Goal: Find specific page/section: Find specific page/section

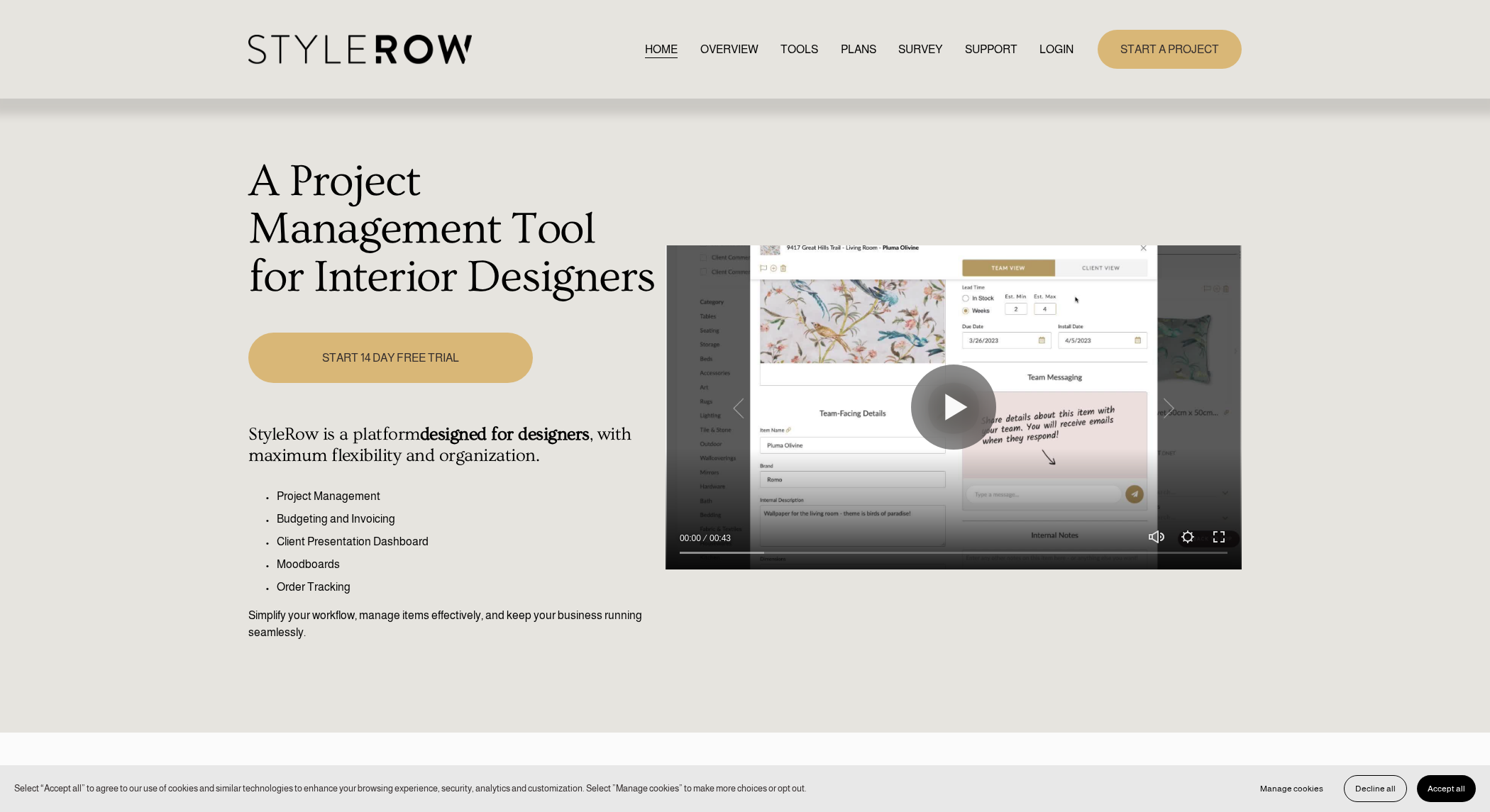
click at [1044, 51] on link "LOGIN" at bounding box center [1056, 49] width 34 height 19
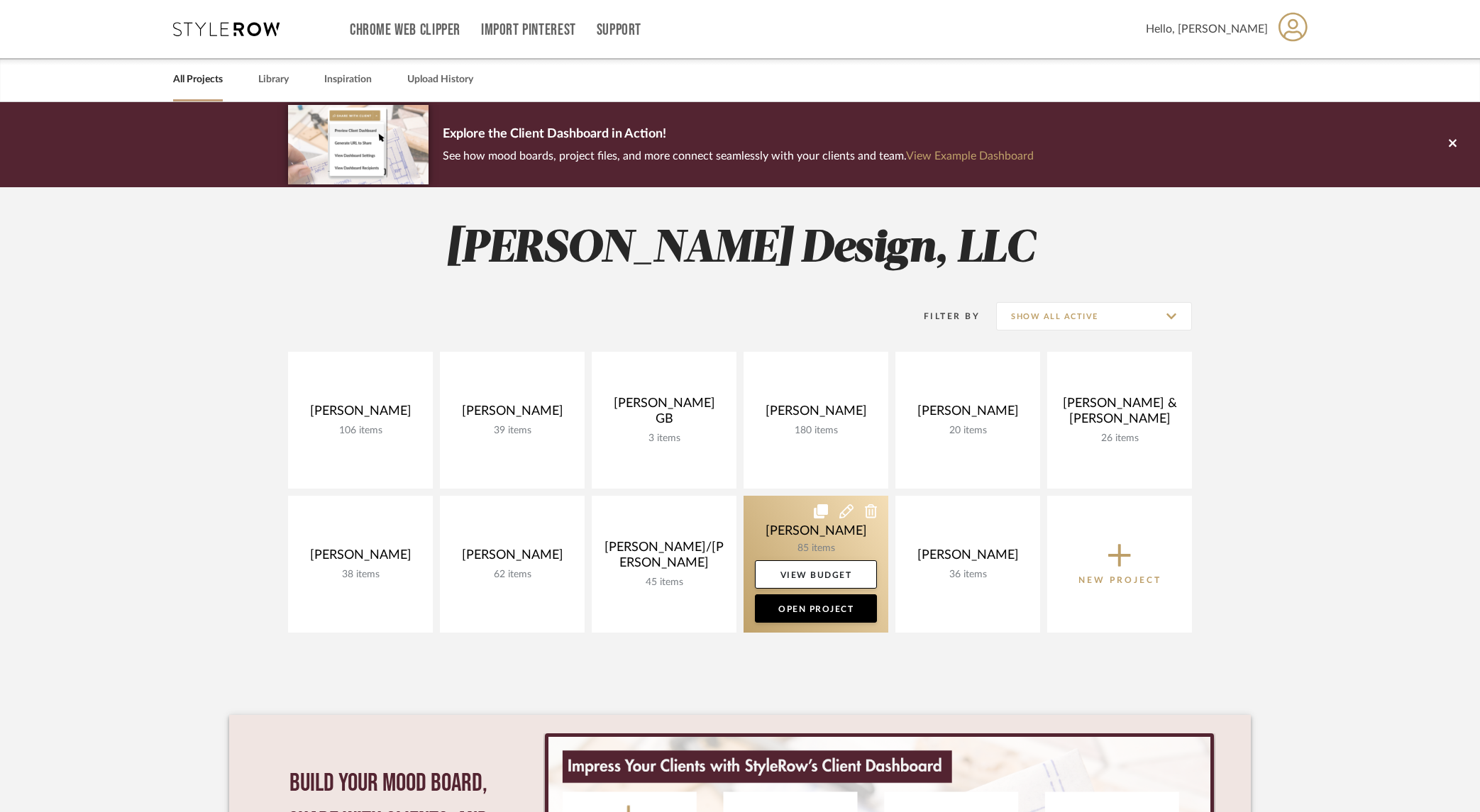
click at [807, 532] on link at bounding box center [815, 564] width 145 height 137
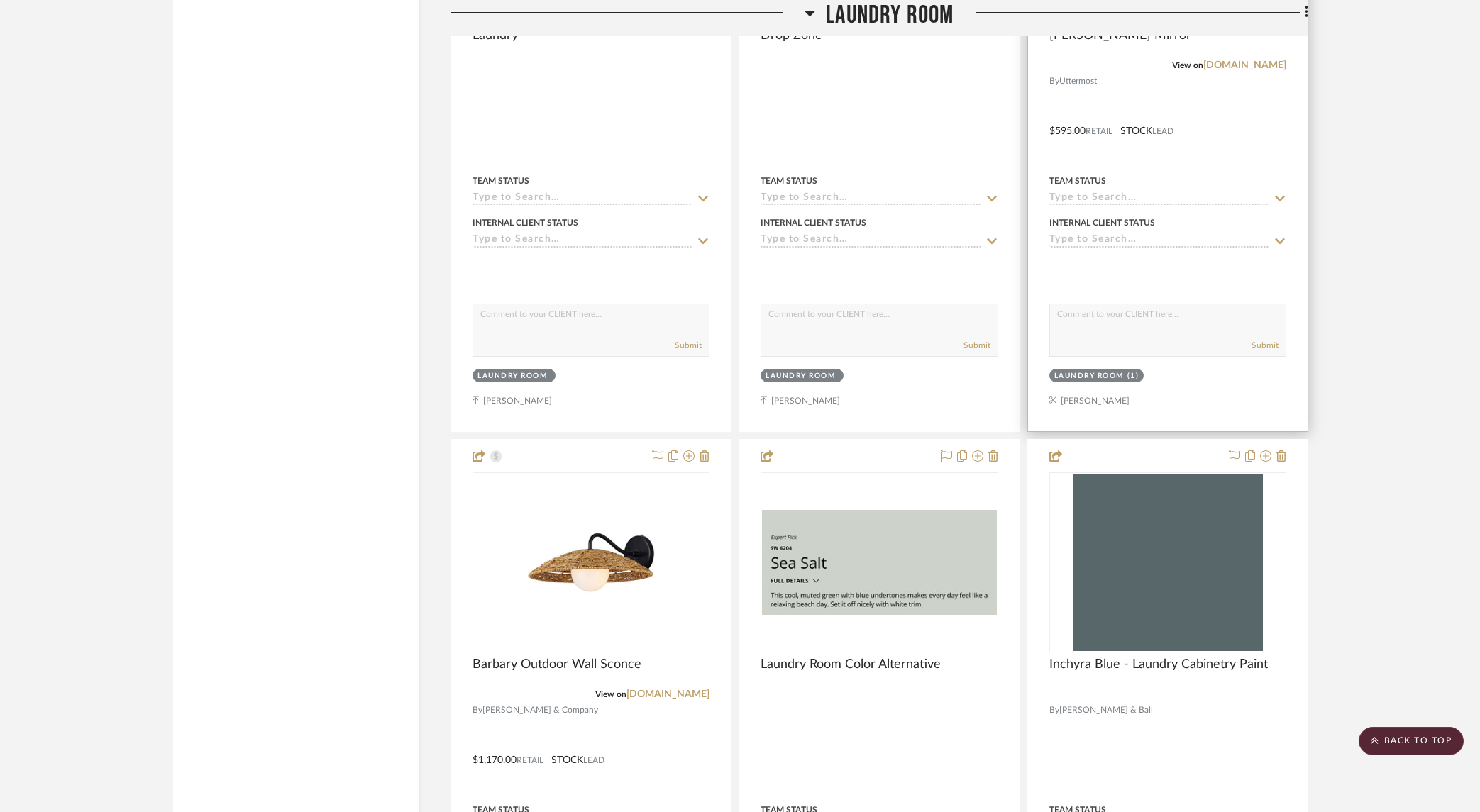
scroll to position [9825, 0]
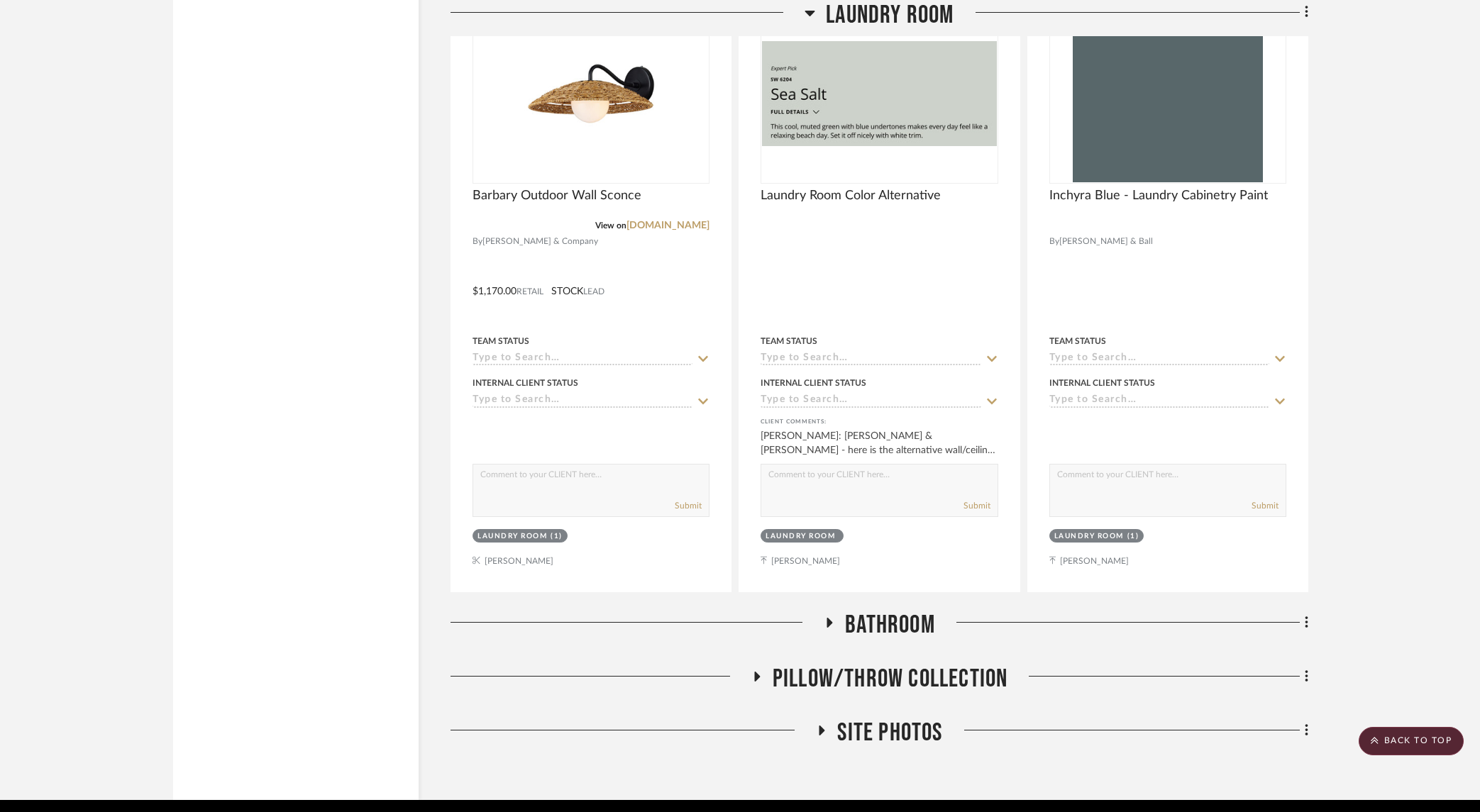
click at [819, 726] on icon at bounding box center [822, 730] width 6 height 10
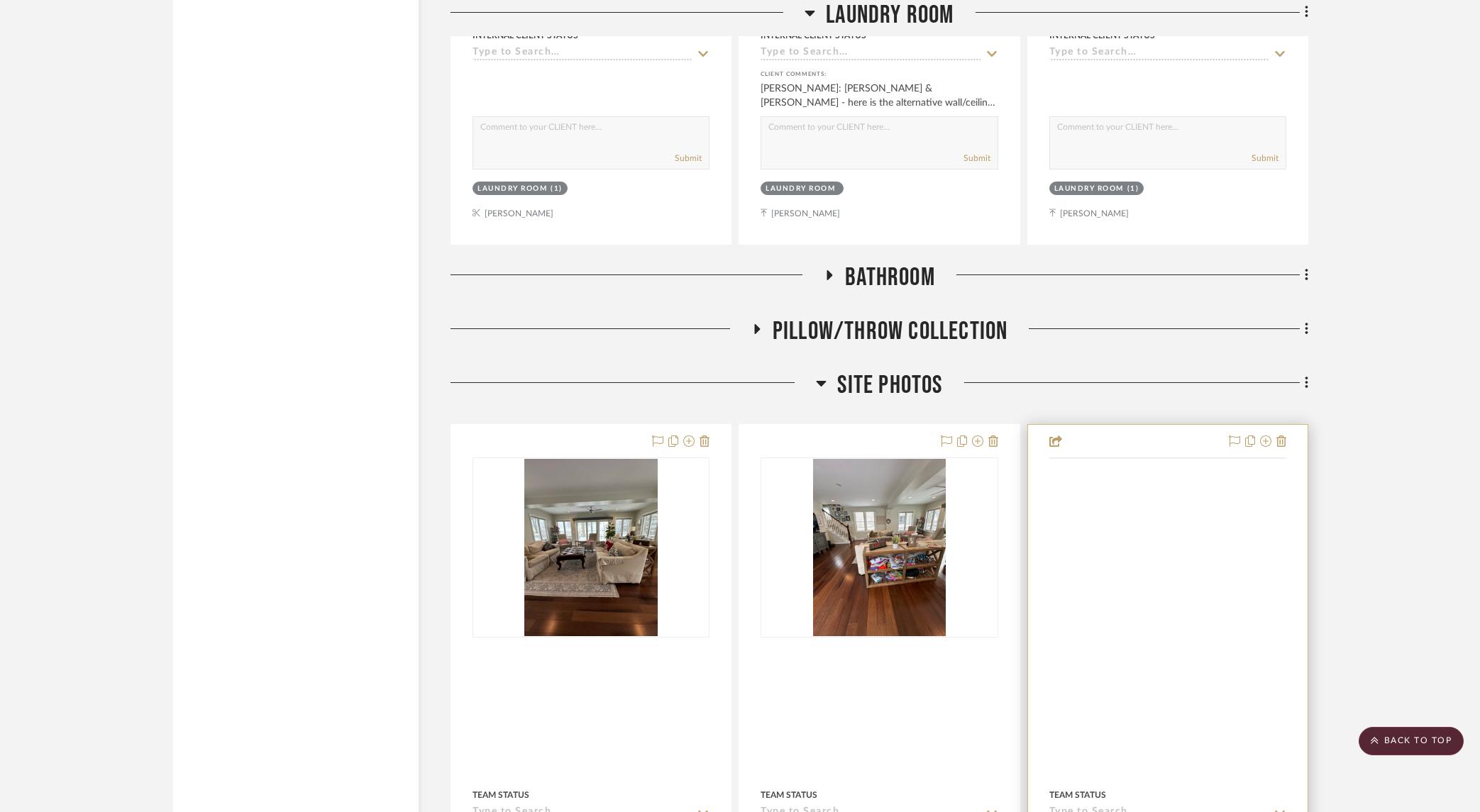
scroll to position [10315, 0]
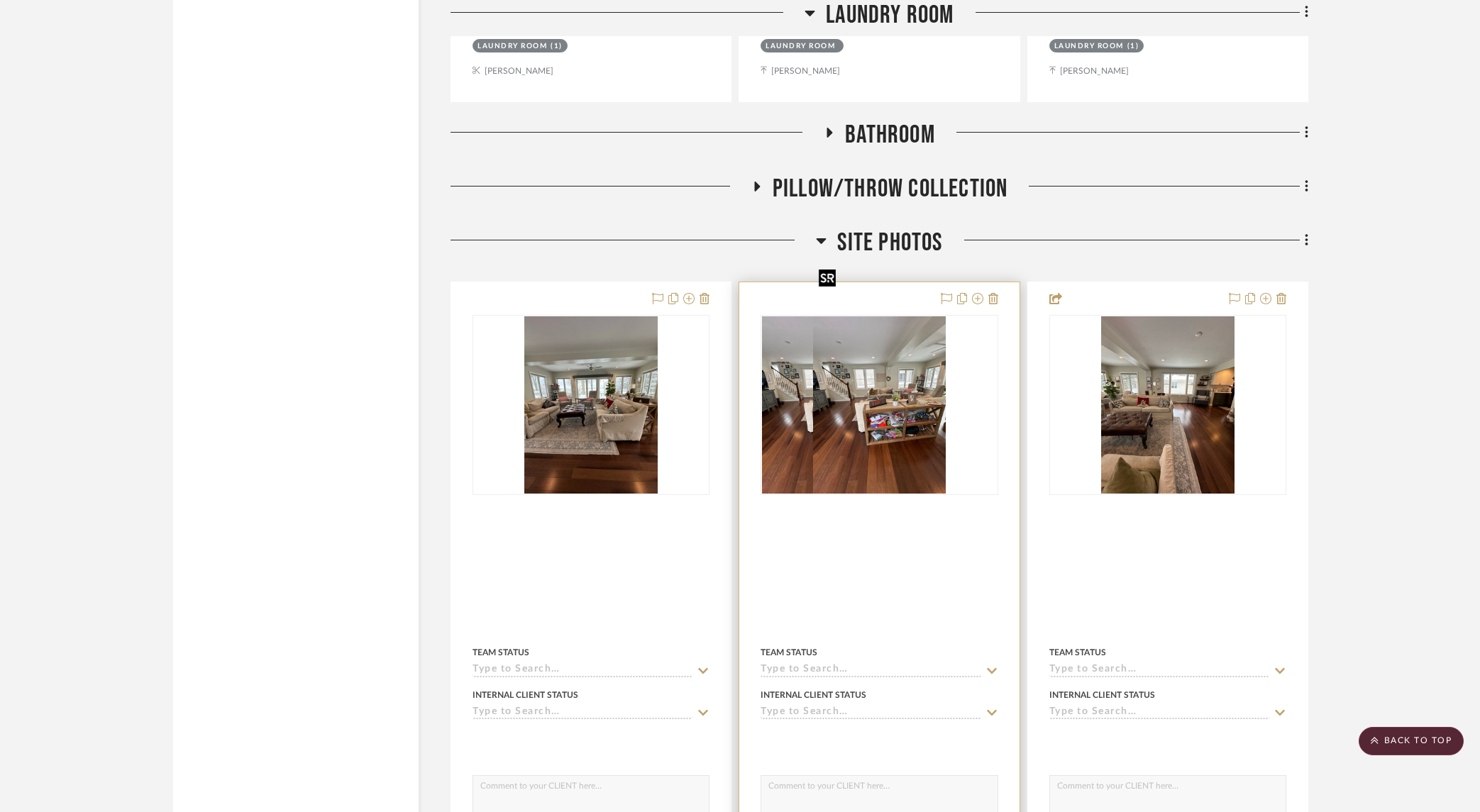
click at [898, 315] on div at bounding box center [879, 404] width 237 height 180
click at [895, 368] on img "0" at bounding box center [879, 405] width 133 height 177
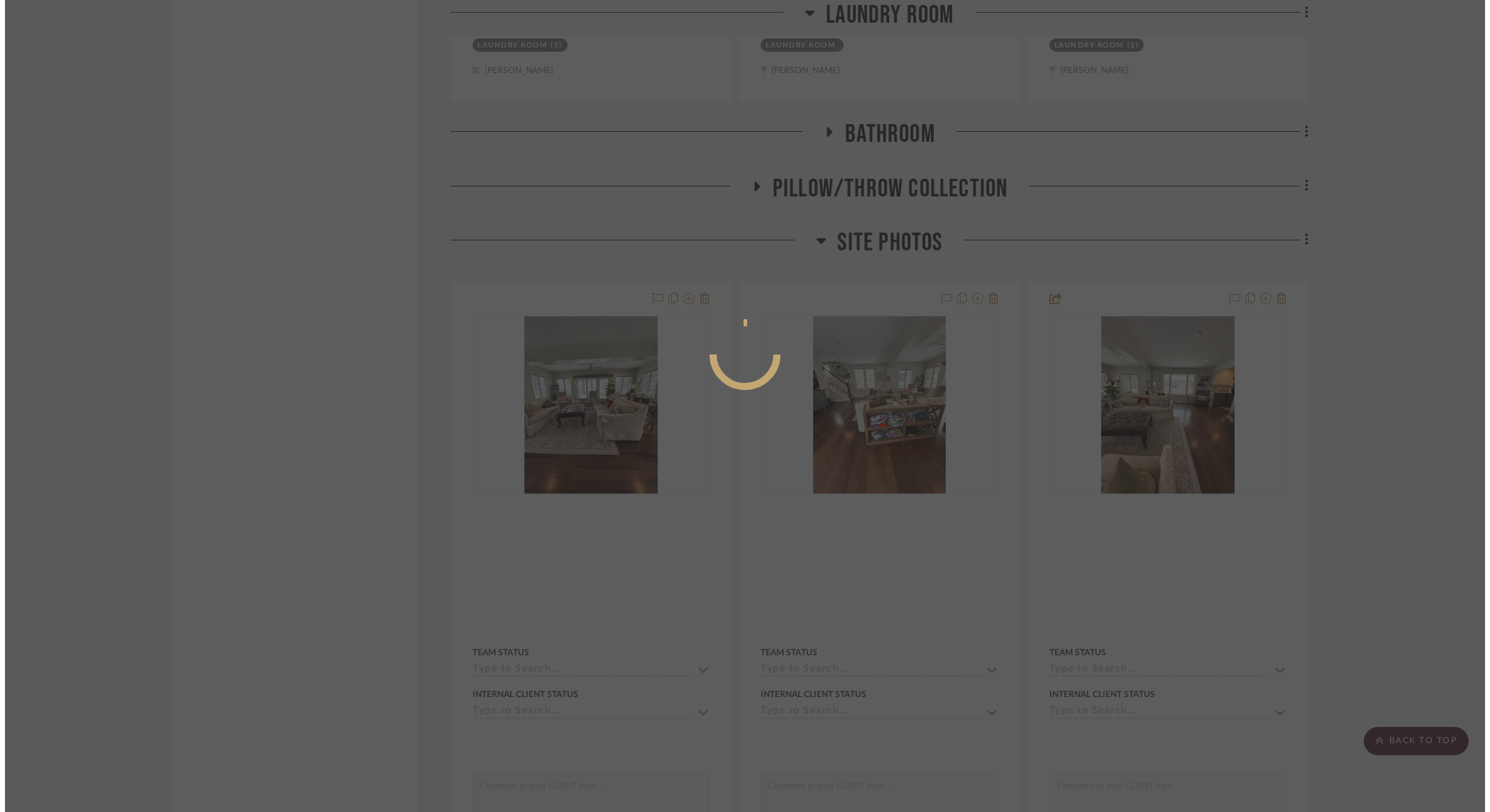
scroll to position [0, 0]
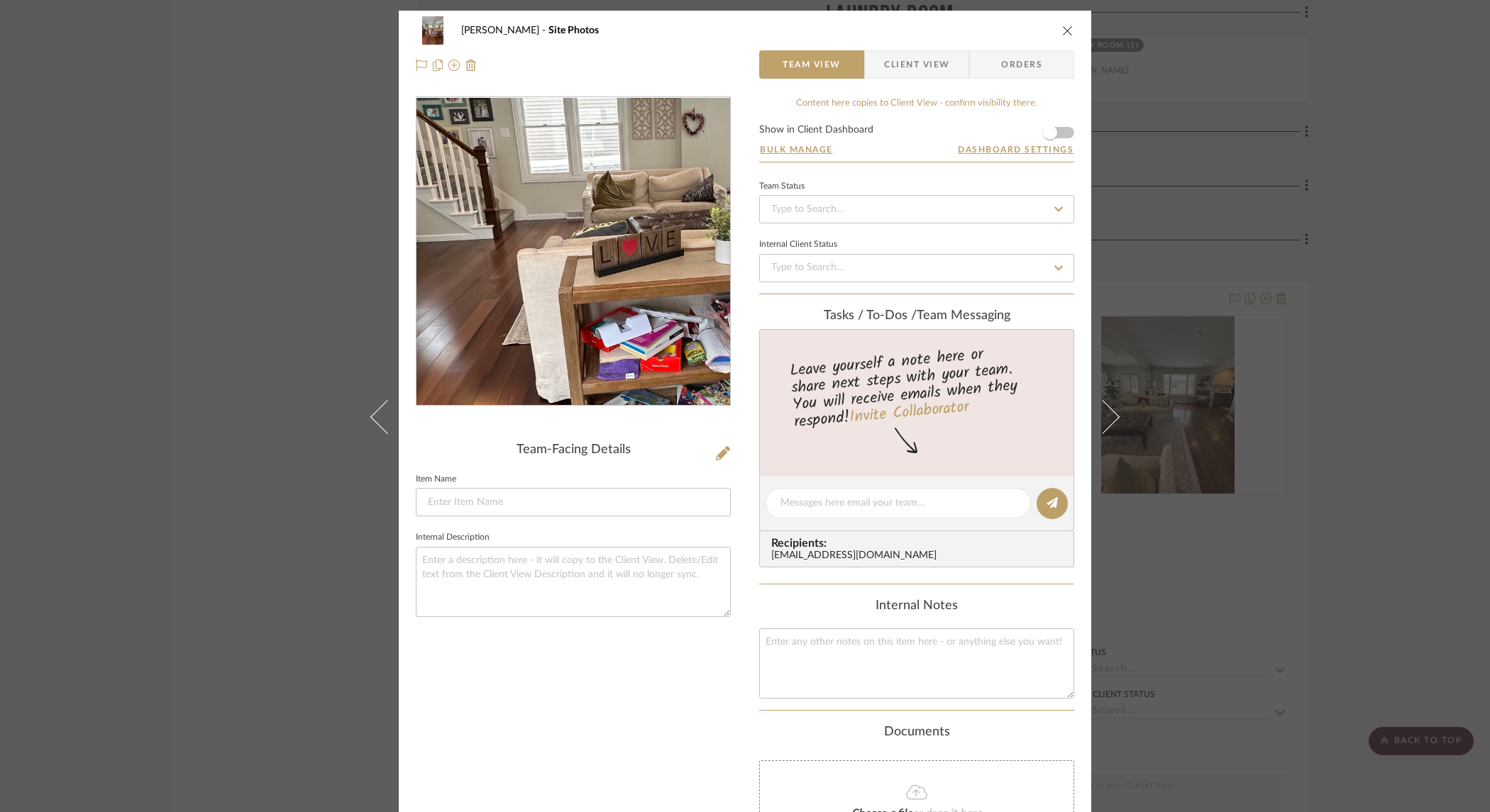
click at [544, 249] on img "0" at bounding box center [572, 252] width 231 height 308
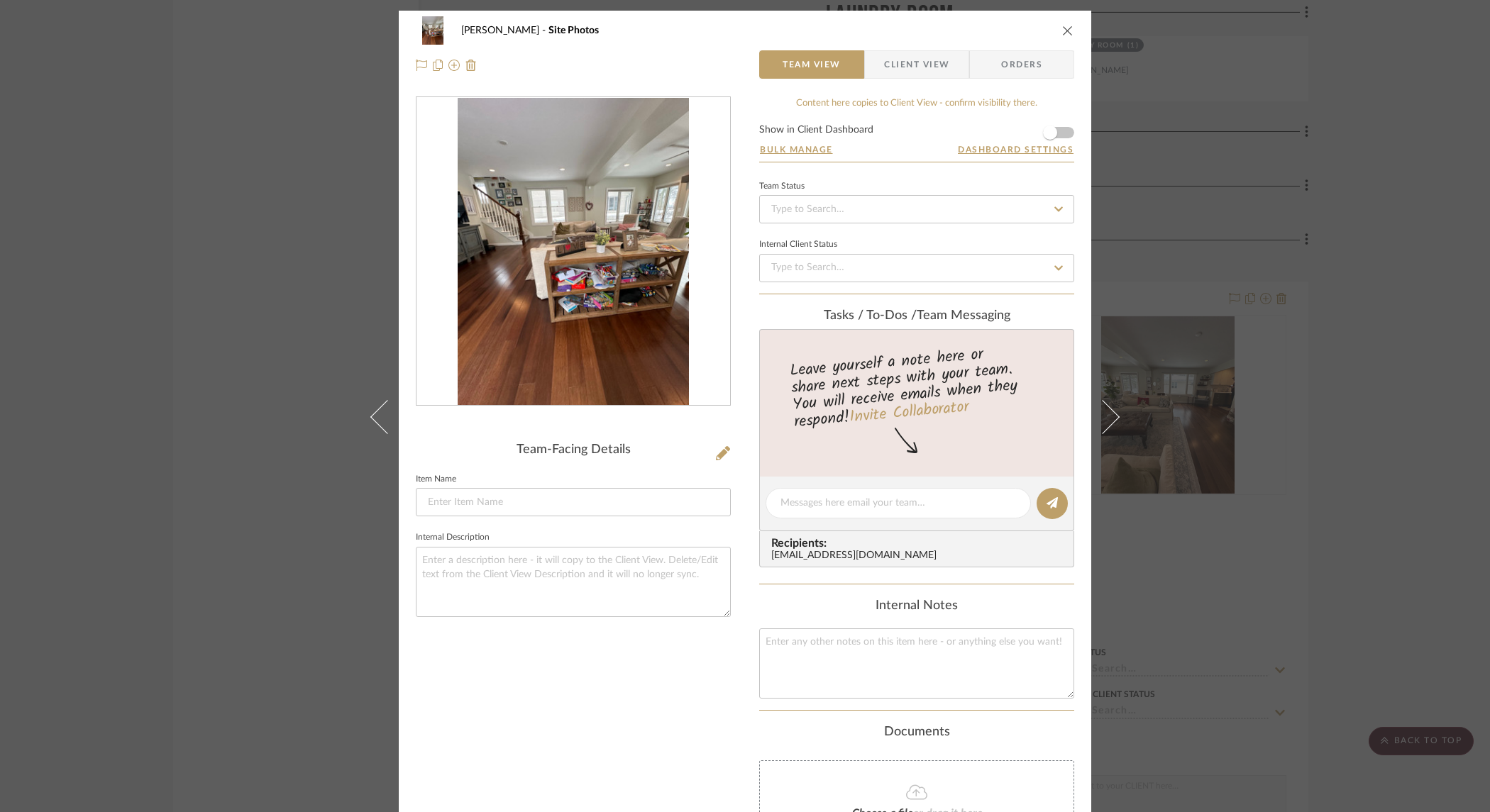
click at [575, 258] on img "0" at bounding box center [572, 252] width 231 height 308
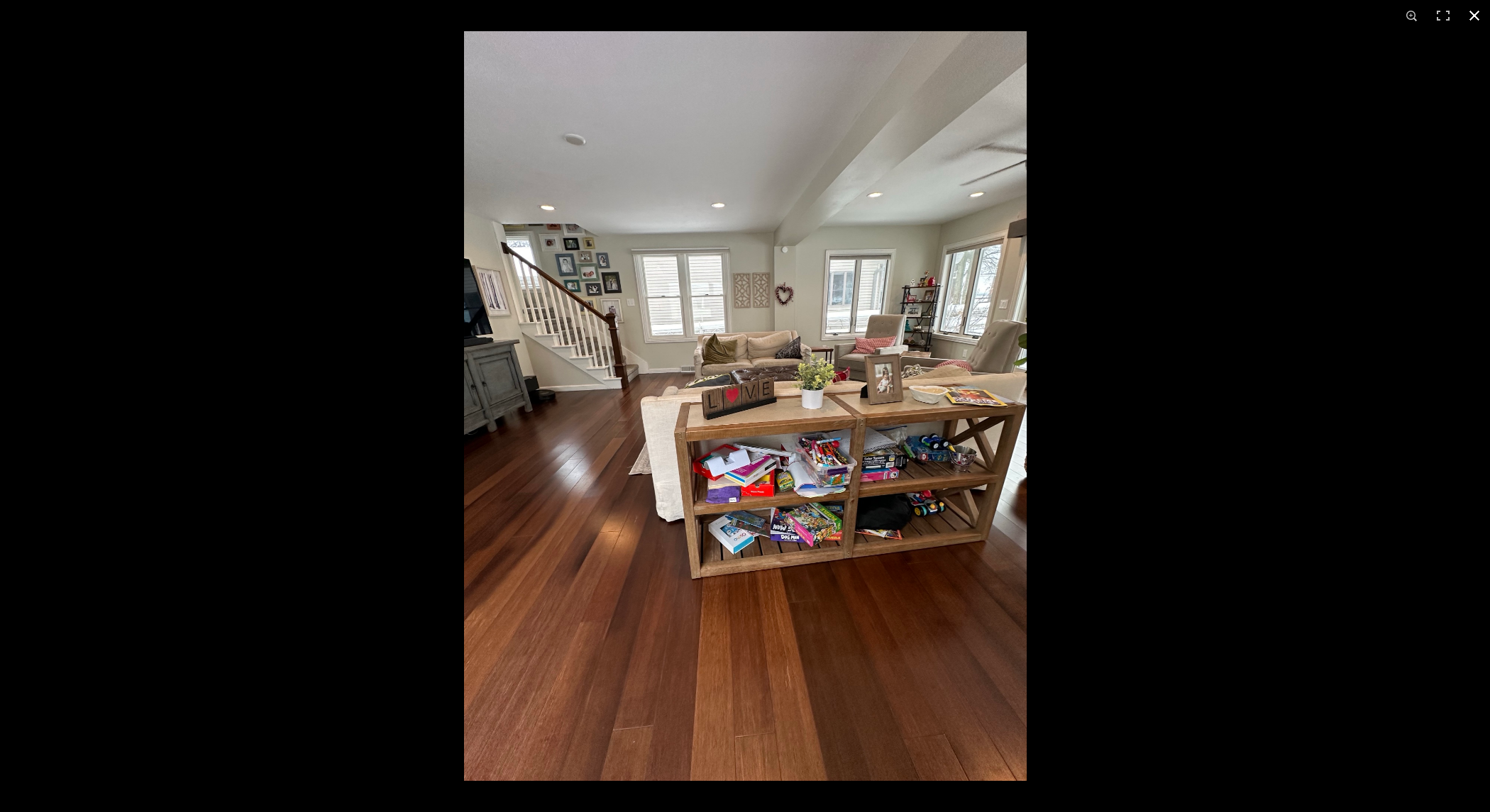
click at [1127, 123] on div at bounding box center [1209, 436] width 1490 height 812
